Goal: Task Accomplishment & Management: Complete application form

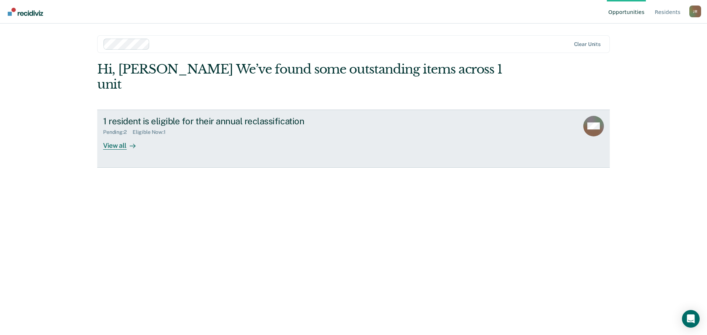
click at [120, 135] on div "View all" at bounding box center [123, 142] width 41 height 14
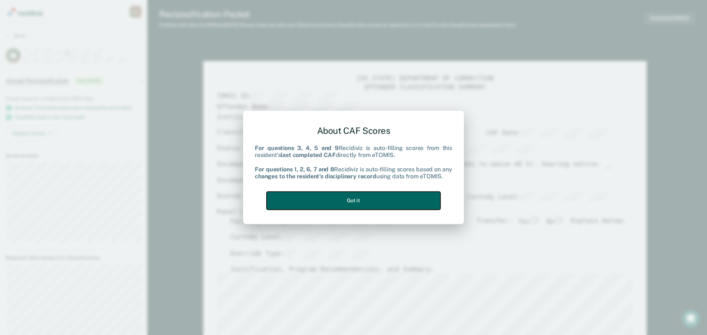
click at [385, 197] on button "Got it" at bounding box center [353, 201] width 174 height 18
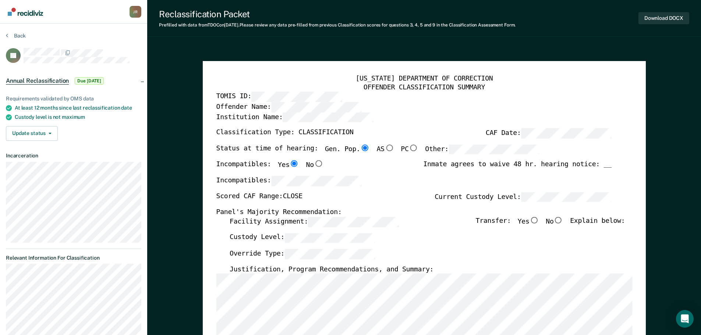
click at [563, 220] on input "No" at bounding box center [558, 220] width 10 height 7
type textarea "x"
radio input "true"
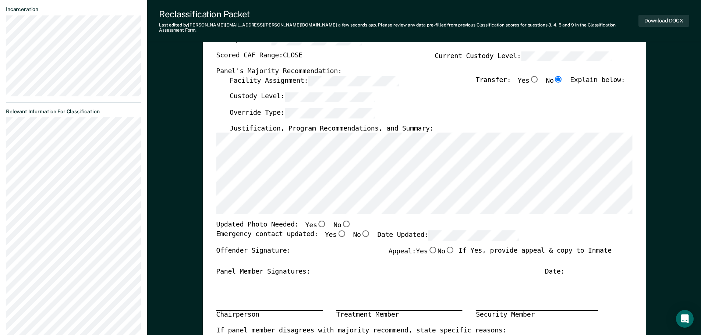
scroll to position [147, 0]
click at [341, 220] on input "No" at bounding box center [346, 223] width 10 height 7
type textarea "x"
radio input "true"
click at [336, 230] on input "Yes" at bounding box center [341, 233] width 10 height 7
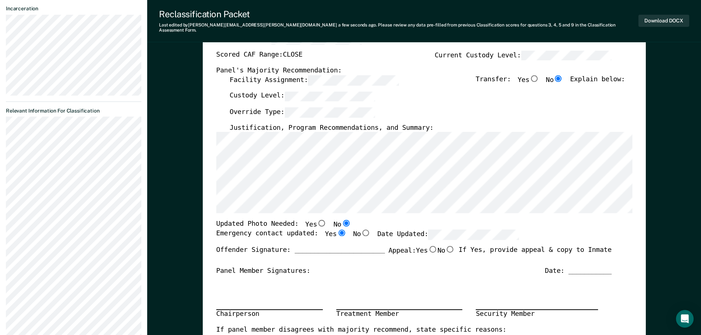
type textarea "x"
radio input "true"
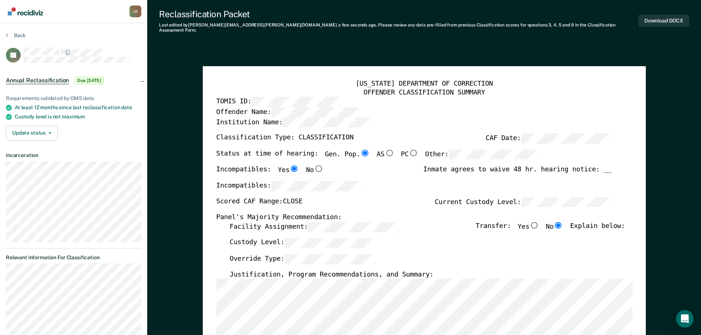
scroll to position [0, 0]
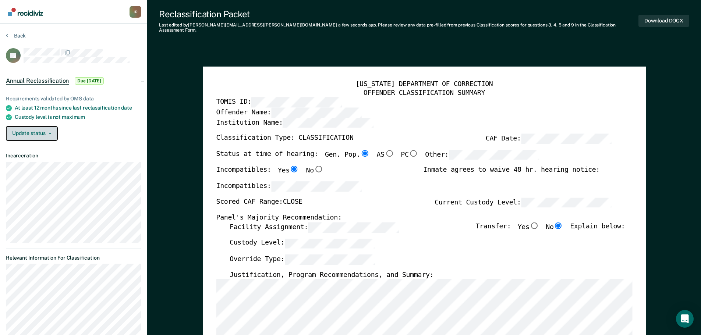
click at [46, 133] on span "button" at bounding box center [49, 133] width 6 height 1
click at [44, 145] on button "[PERSON_NAME]" at bounding box center [41, 148] width 71 height 12
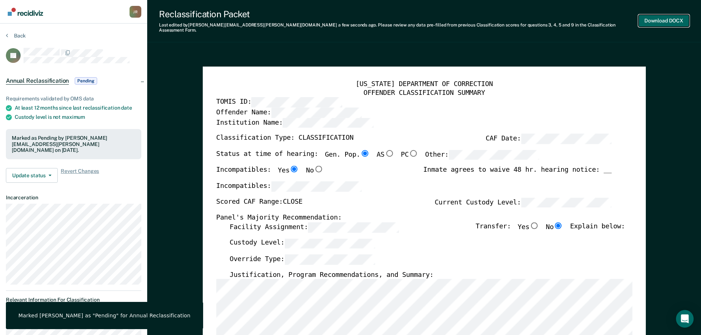
click at [662, 17] on button "Download DOCX" at bounding box center [663, 21] width 51 height 12
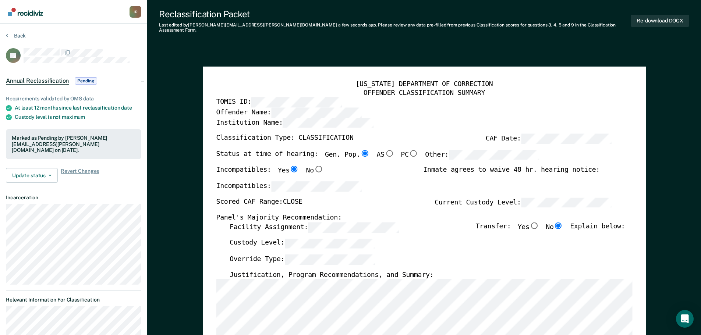
type textarea "x"
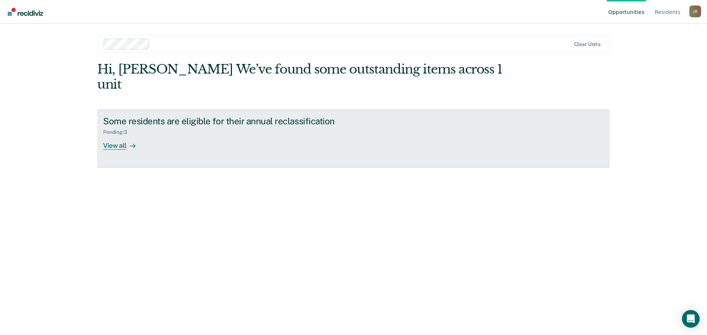
click at [129, 141] on div at bounding box center [131, 145] width 9 height 8
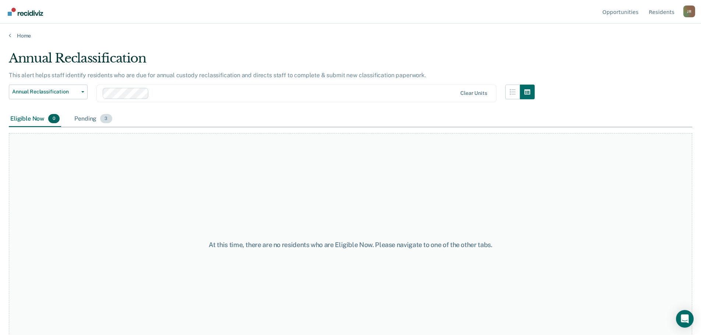
click at [86, 120] on div "Pending 3" at bounding box center [93, 119] width 40 height 16
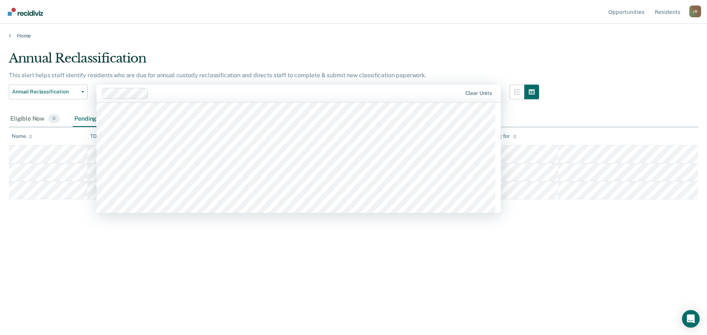
scroll to position [6514, 0]
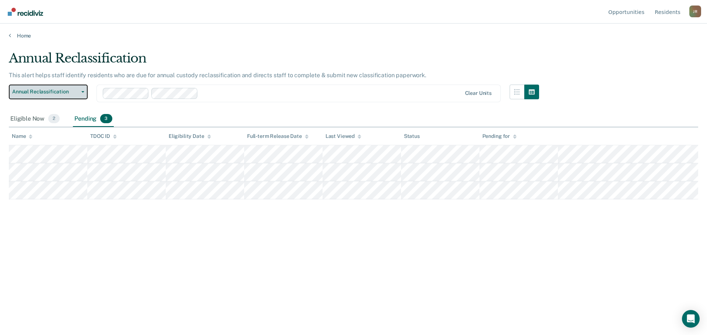
click at [53, 91] on span "Annual Reclassification" at bounding box center [45, 92] width 66 height 6
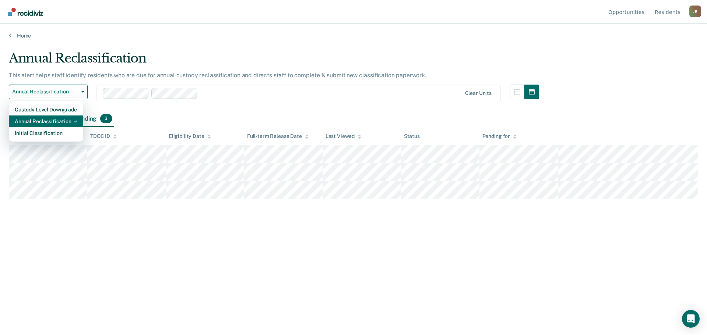
click at [53, 124] on div "Annual Reclassification" at bounding box center [46, 122] width 63 height 12
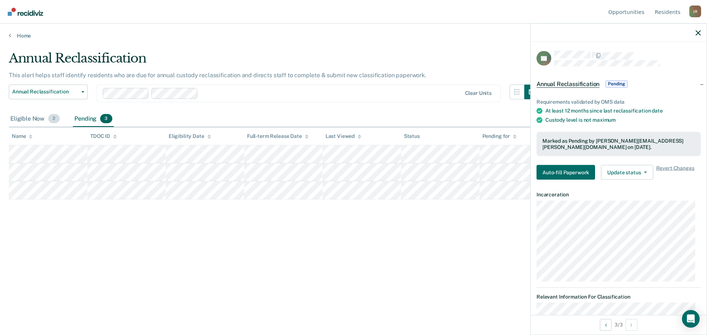
click at [56, 121] on span "2" at bounding box center [53, 119] width 11 height 10
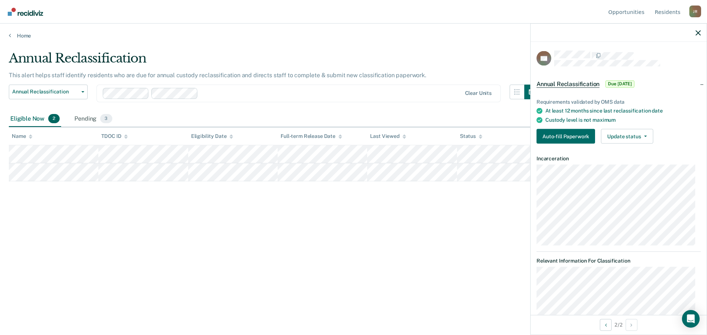
drag, startPoint x: 293, startPoint y: 183, endPoint x: 315, endPoint y: 201, distance: 28.8
click at [315, 201] on div "Annual Reclassification This alert helps staff identify residents who are due f…" at bounding box center [353, 165] width 689 height 229
